Goal: Navigation & Orientation: Find specific page/section

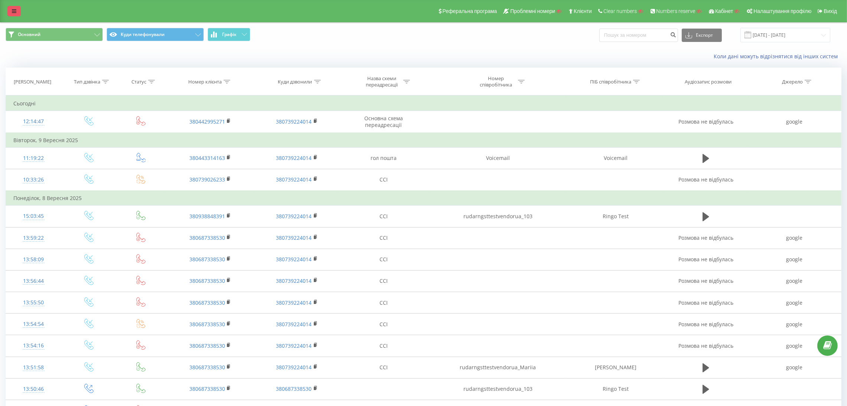
click at [15, 13] on icon at bounding box center [14, 11] width 4 height 5
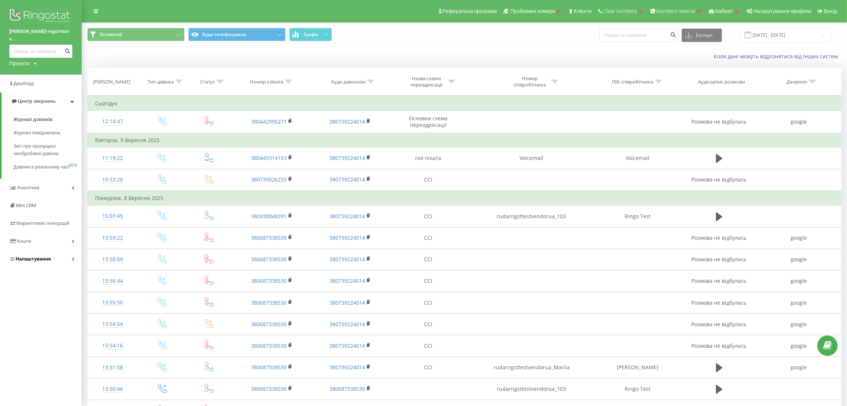
click at [52, 260] on link "Налаштування" at bounding box center [41, 259] width 82 height 18
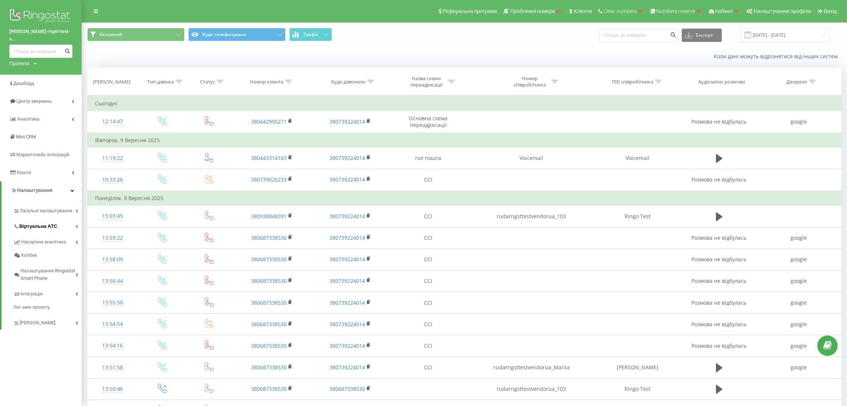
click at [51, 223] on span "Віртуальна АТС" at bounding box center [38, 226] width 38 height 7
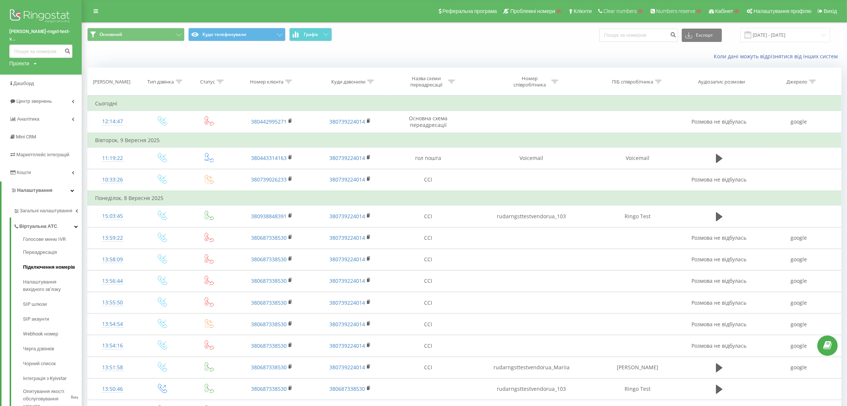
click at [55, 264] on span "Підключення номерів" at bounding box center [49, 267] width 52 height 7
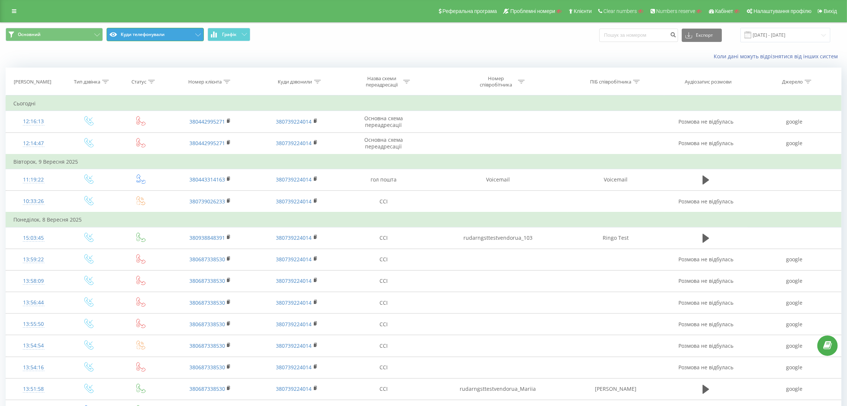
click at [151, 34] on button "Куди телефонували" at bounding box center [155, 34] width 97 height 13
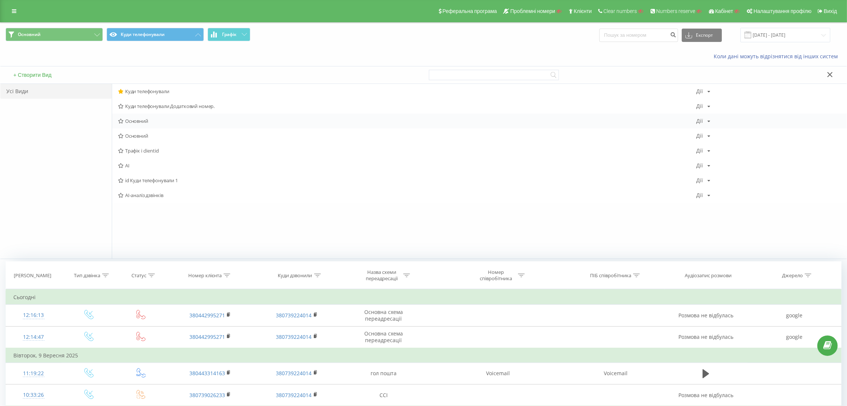
click at [151, 122] on span "Основний" at bounding box center [407, 121] width 578 height 5
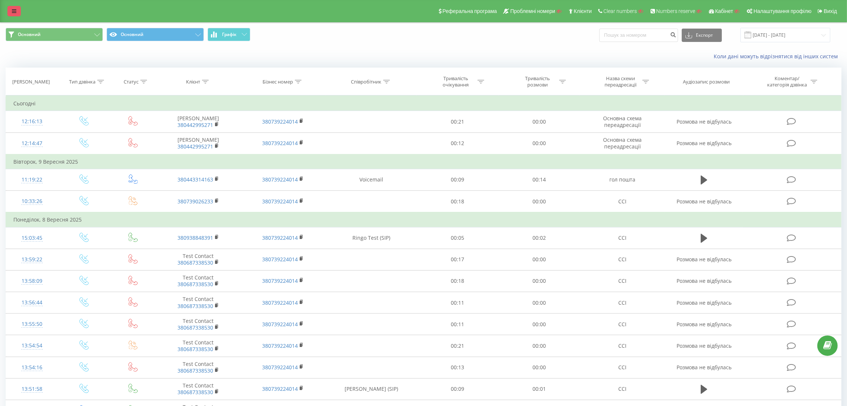
click at [17, 12] on link at bounding box center [13, 11] width 13 height 10
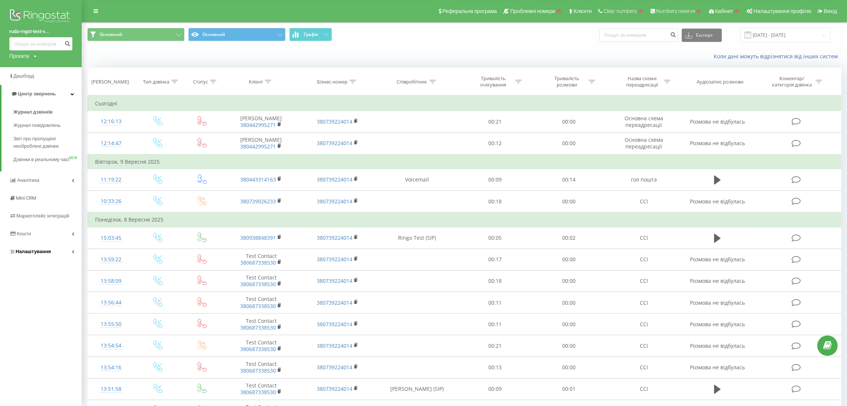
click at [53, 255] on link "Налаштування" at bounding box center [41, 252] width 82 height 18
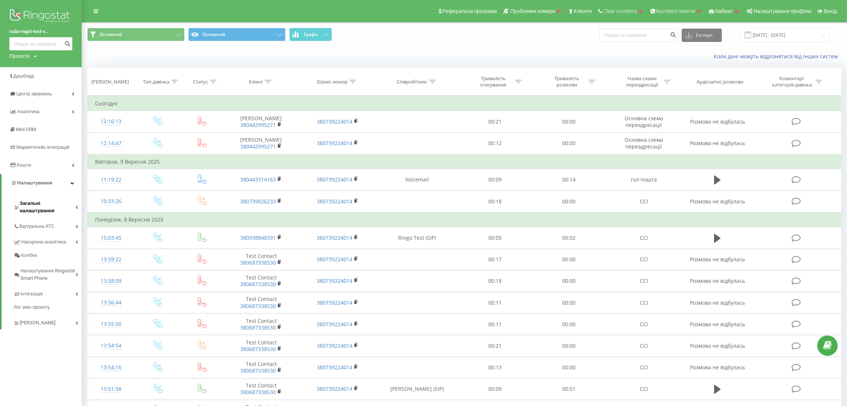
click at [51, 204] on span "Загальні налаштування" at bounding box center [48, 207] width 56 height 15
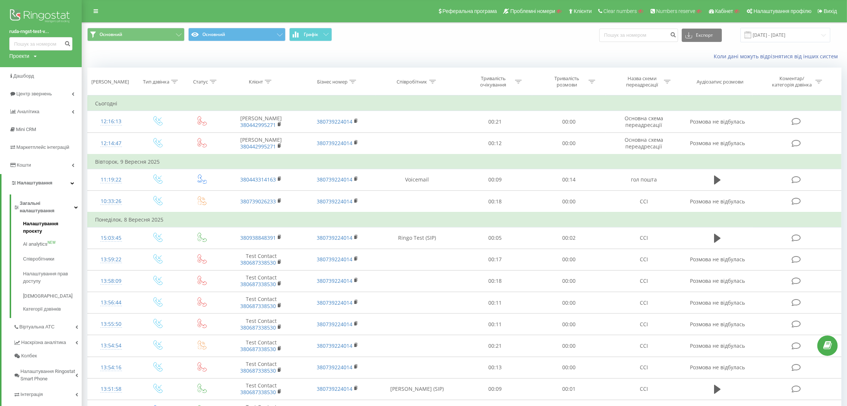
click at [46, 220] on span "Налаштування проєкту" at bounding box center [50, 227] width 55 height 15
